Goal: Find specific page/section: Find specific page/section

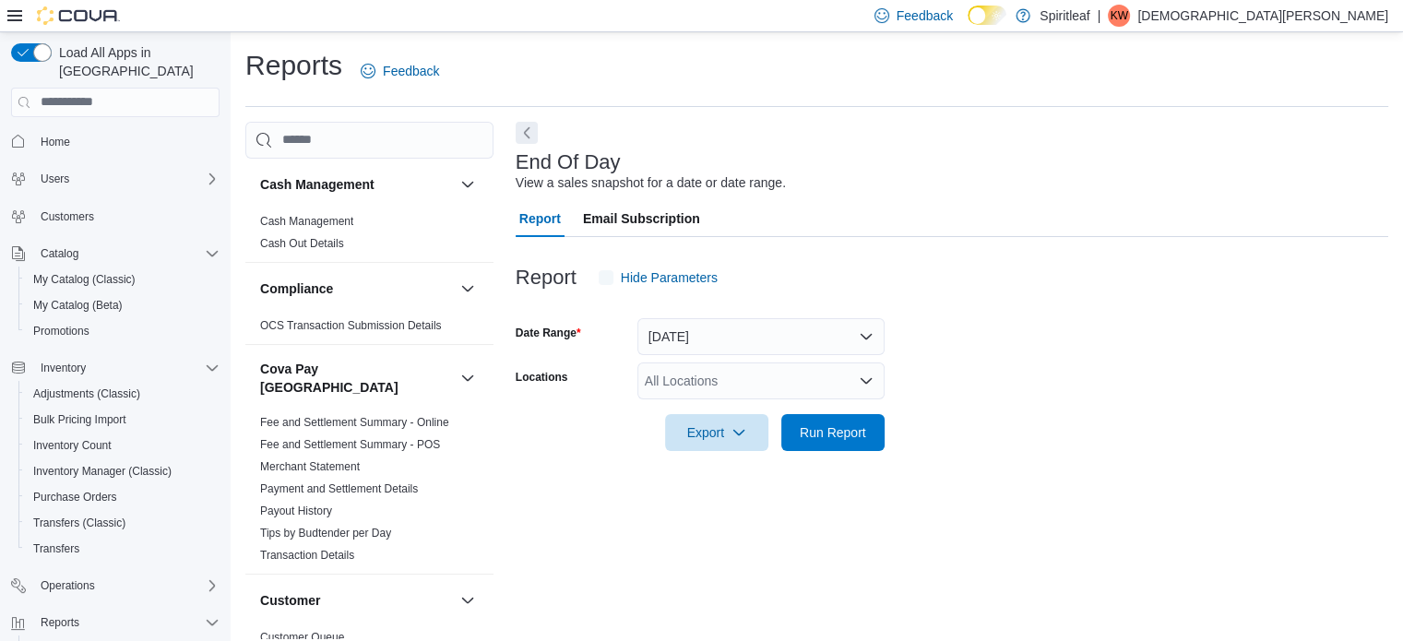
scroll to position [12, 0]
